Goal: Task Accomplishment & Management: Manage account settings

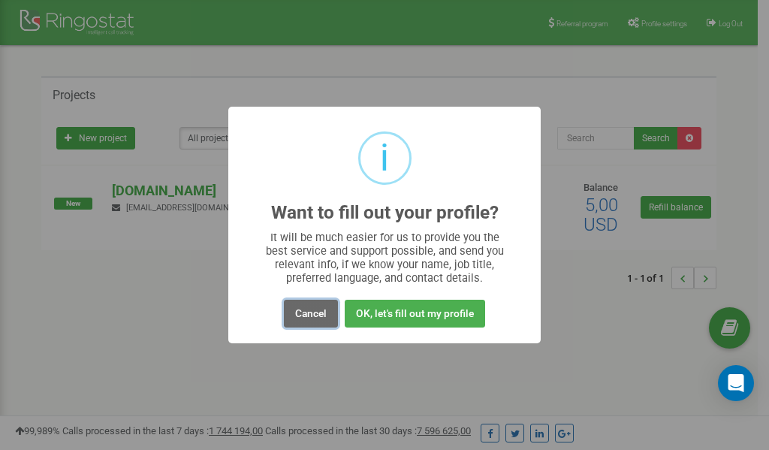
click at [310, 314] on button "Cancel" at bounding box center [311, 314] width 54 height 28
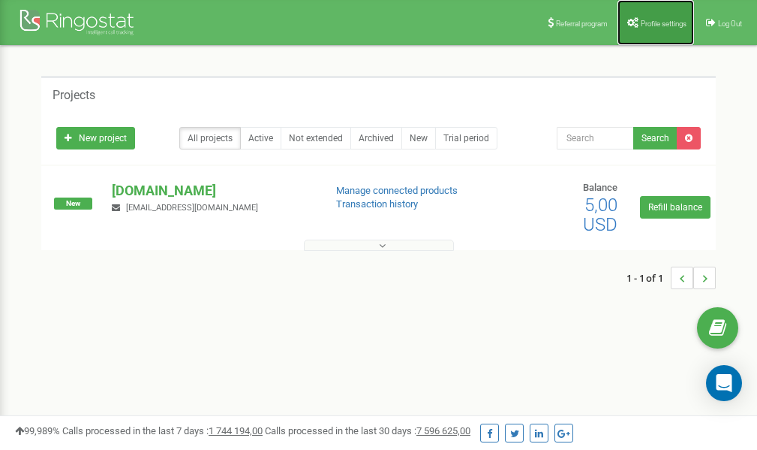
click at [652, 24] on span "Profile settings" at bounding box center [664, 24] width 46 height 8
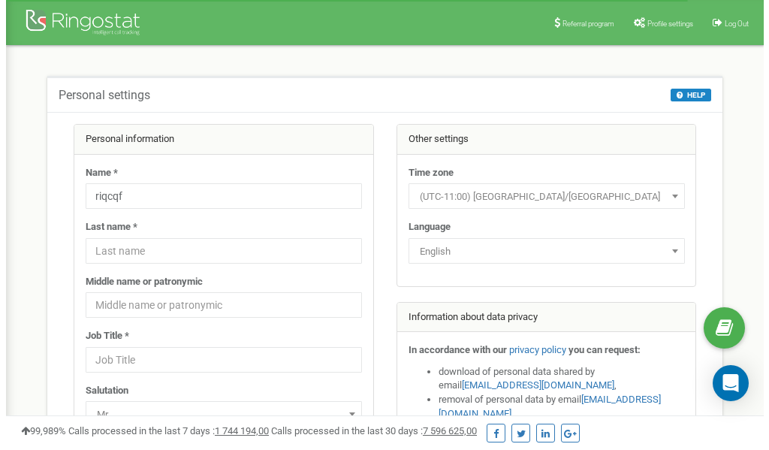
scroll to position [75, 0]
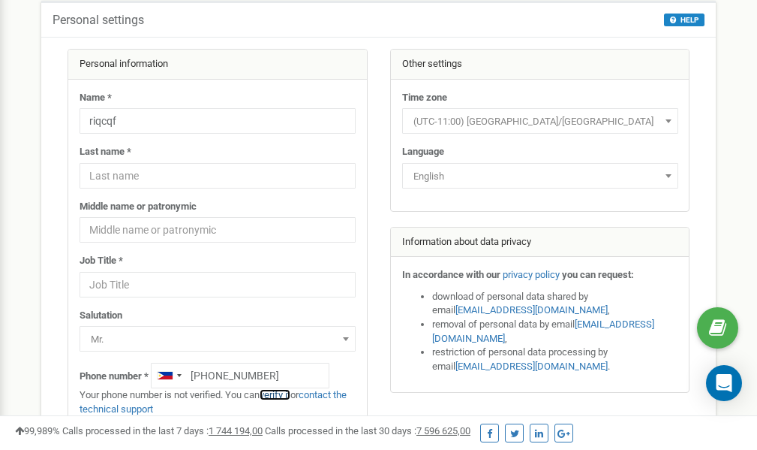
click at [279, 393] on link "verify it" at bounding box center [275, 394] width 31 height 11
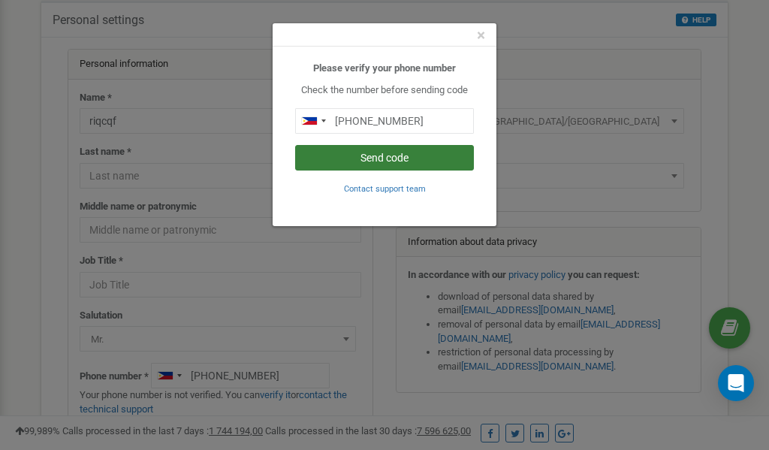
click at [378, 160] on button "Send code" at bounding box center [384, 158] width 179 height 26
